Goal: Transaction & Acquisition: Obtain resource

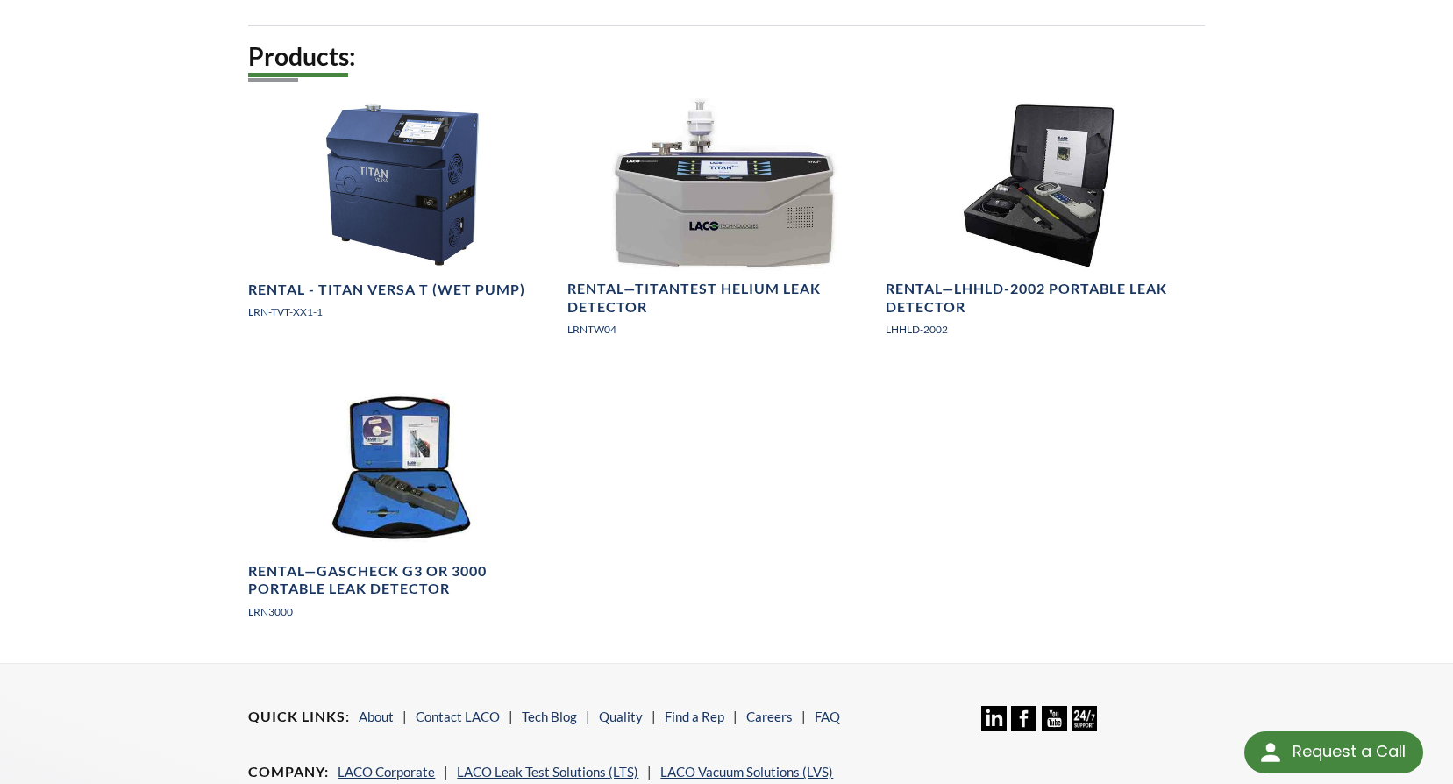
scroll to position [938, 0]
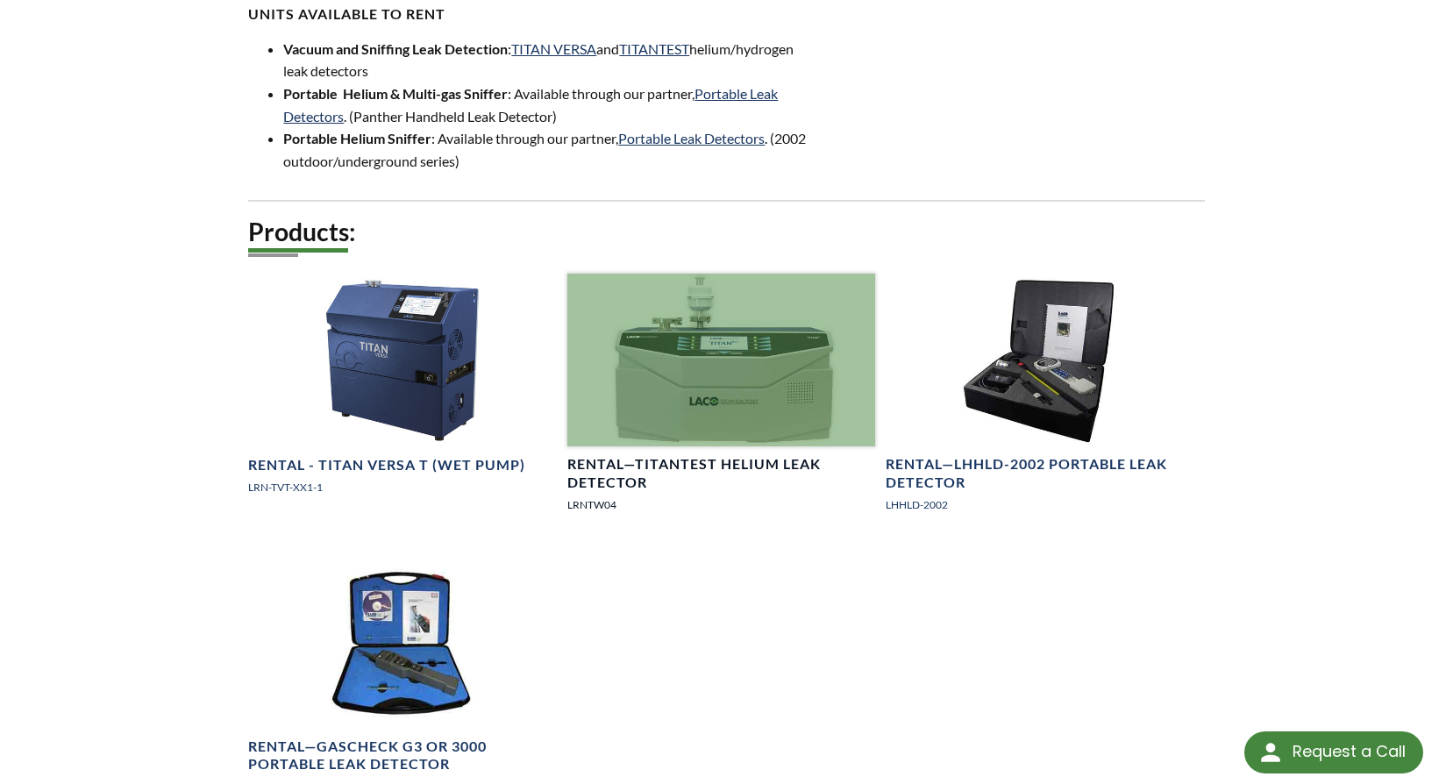
click at [700, 429] on link "Rental—TITANTEST Helium Leak Detector LRNTW04" at bounding box center [721, 401] width 308 height 254
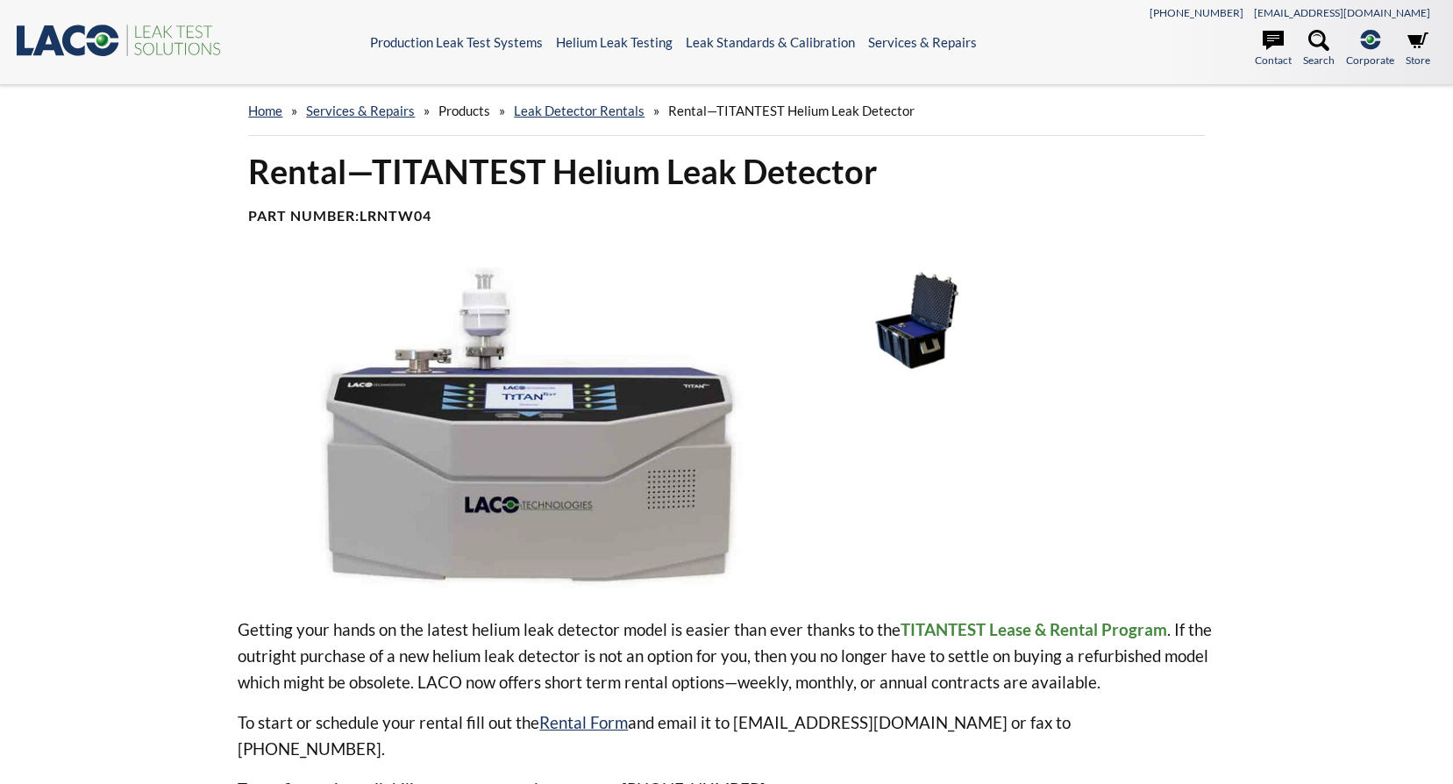
select select "Language Translate Widget"
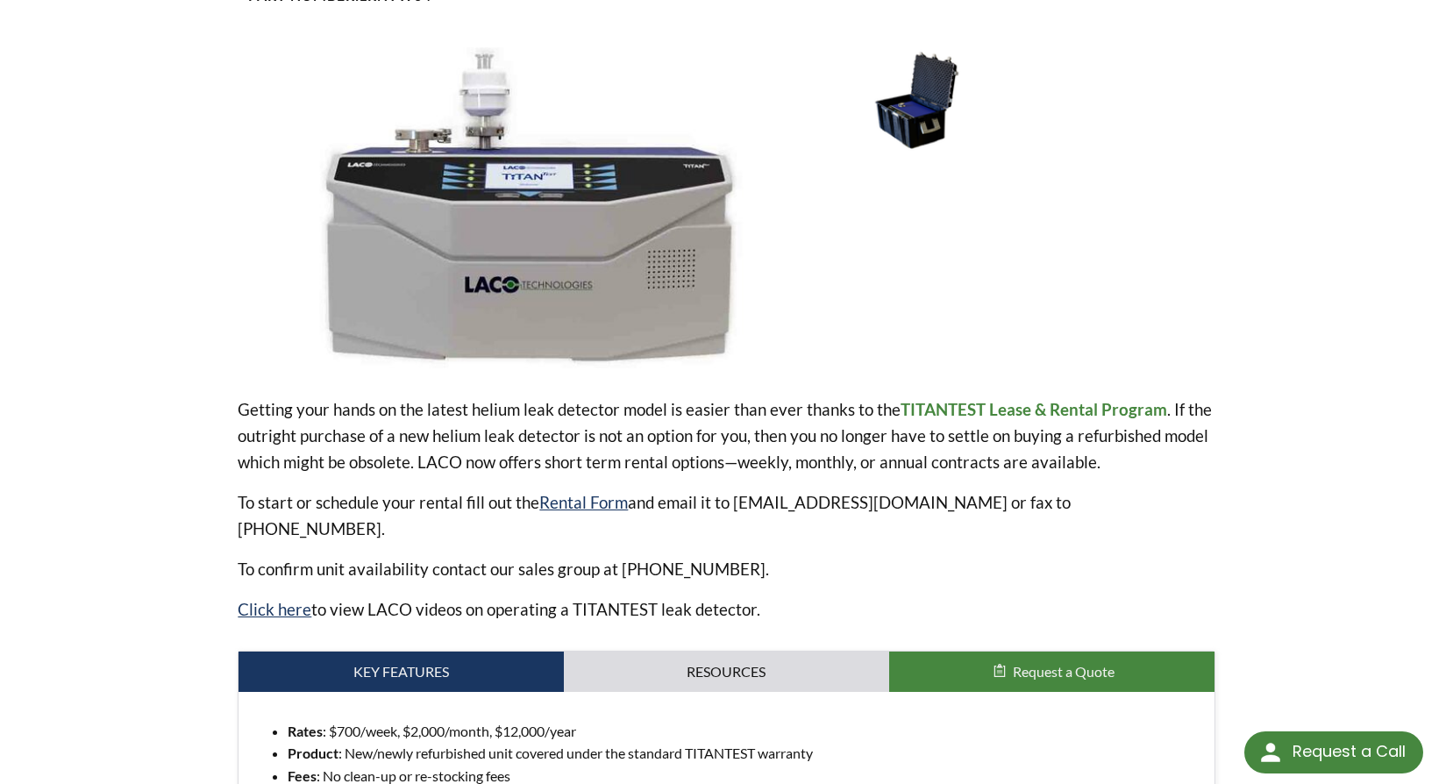
scroll to position [309, 0]
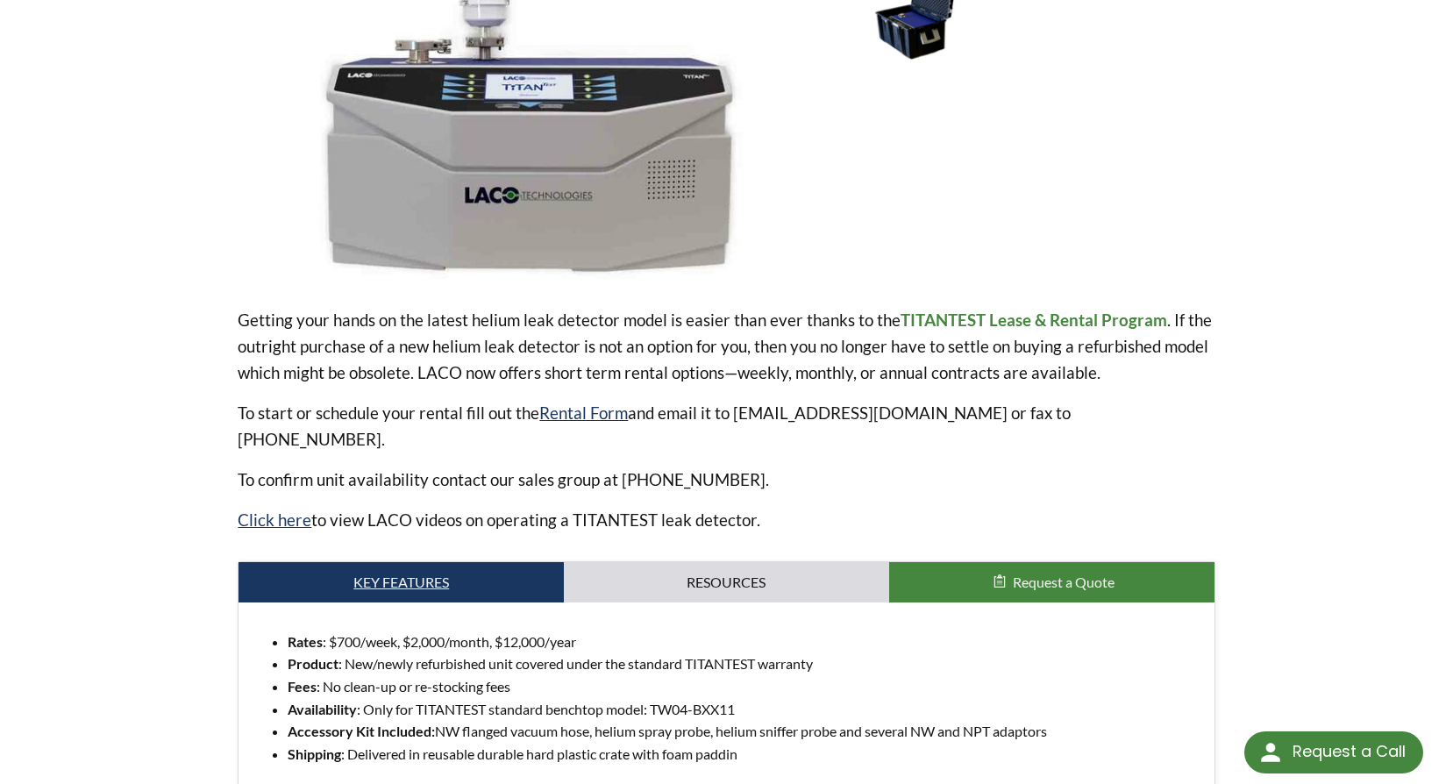
click at [428, 562] on link "Key Features" at bounding box center [400, 582] width 325 height 40
click at [406, 562] on link "Key Features" at bounding box center [400, 582] width 325 height 40
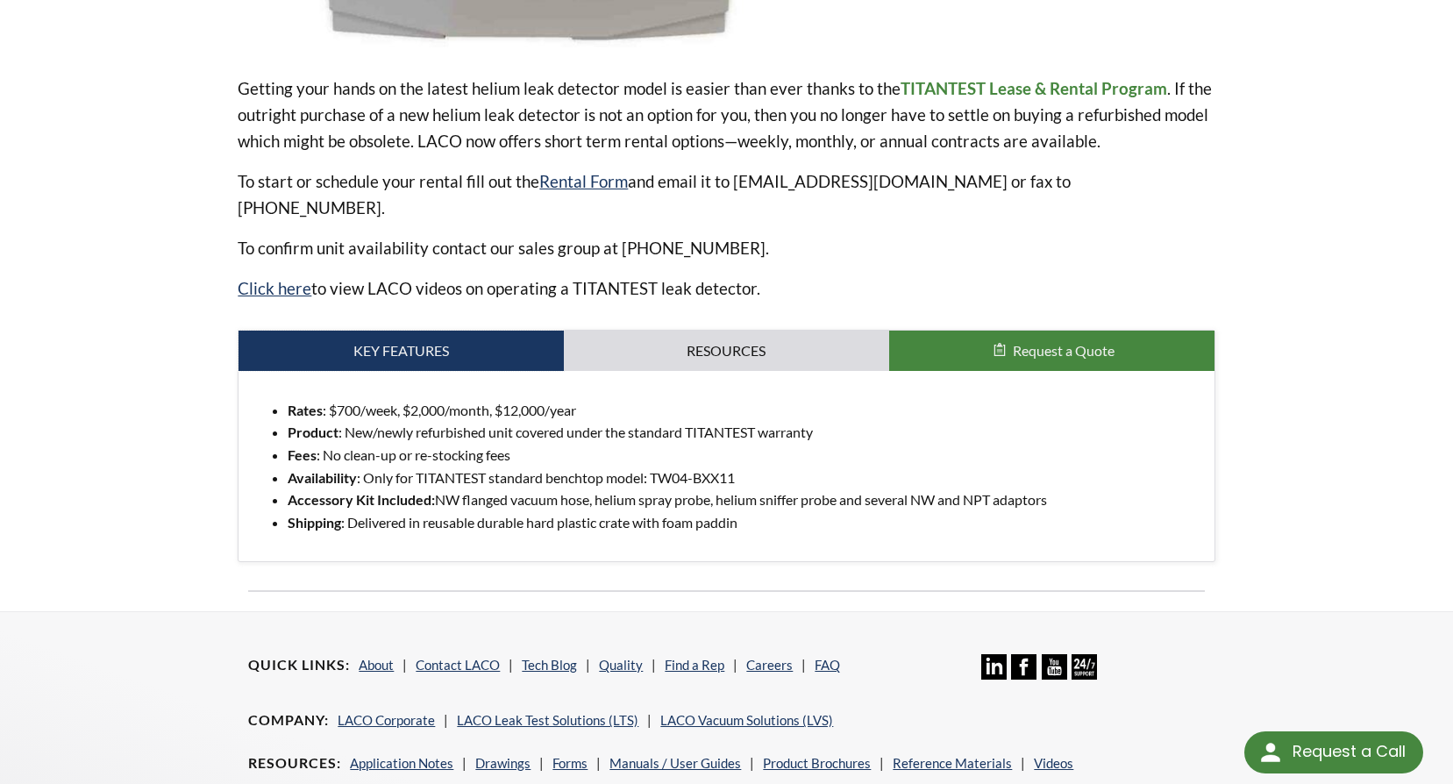
scroll to position [397, 0]
